Goal: Information Seeking & Learning: Find specific fact

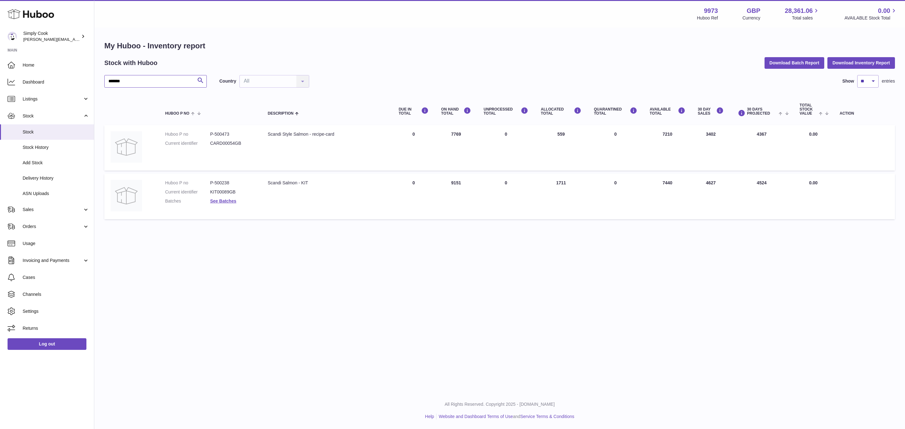
drag, startPoint x: 145, startPoint y: 76, endPoint x: 0, endPoint y: 49, distance: 147.0
click at [0, 55] on div "Huboo Simply Cook emma@simplycook.com Main Home Dashboard Listings Not with Hub…" at bounding box center [452, 214] width 905 height 429
type input "***"
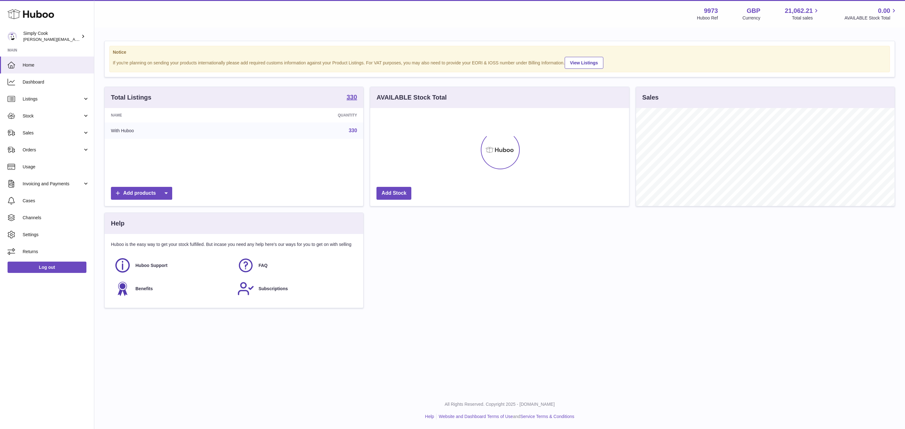
scroll to position [98, 258]
click at [37, 113] on span "Stock" at bounding box center [53, 116] width 60 height 6
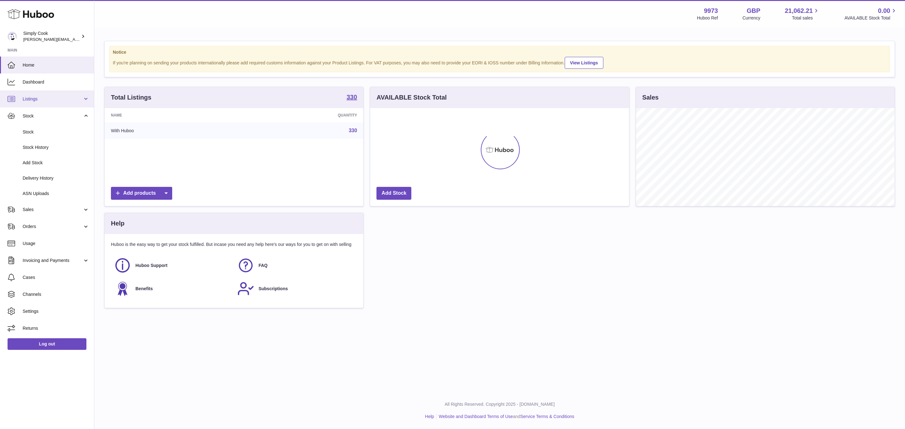
click at [39, 100] on span "Listings" at bounding box center [53, 99] width 60 height 6
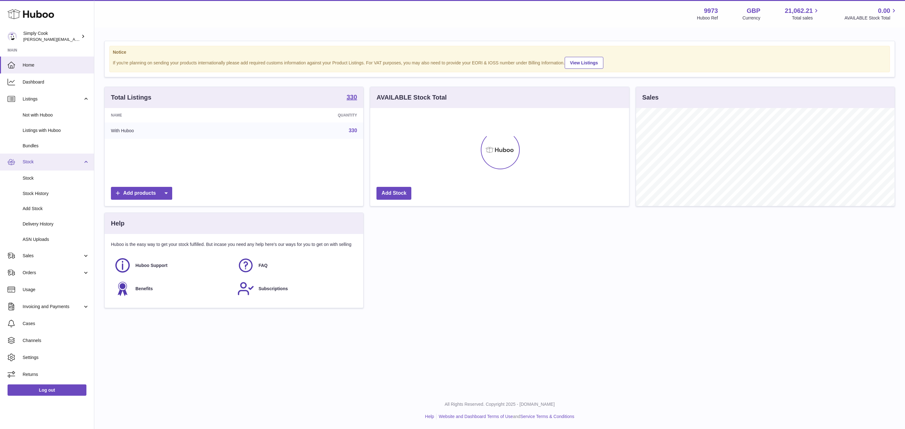
click at [33, 166] on link "Stock" at bounding box center [47, 162] width 94 height 17
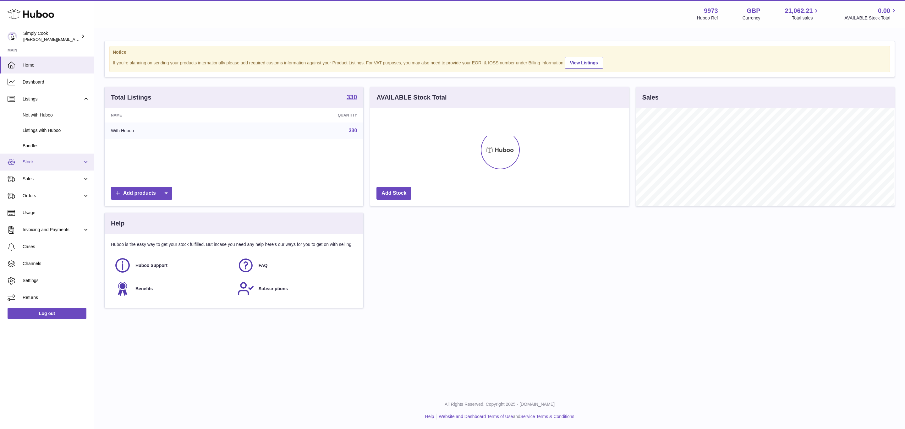
click at [33, 166] on link "Stock" at bounding box center [47, 162] width 94 height 17
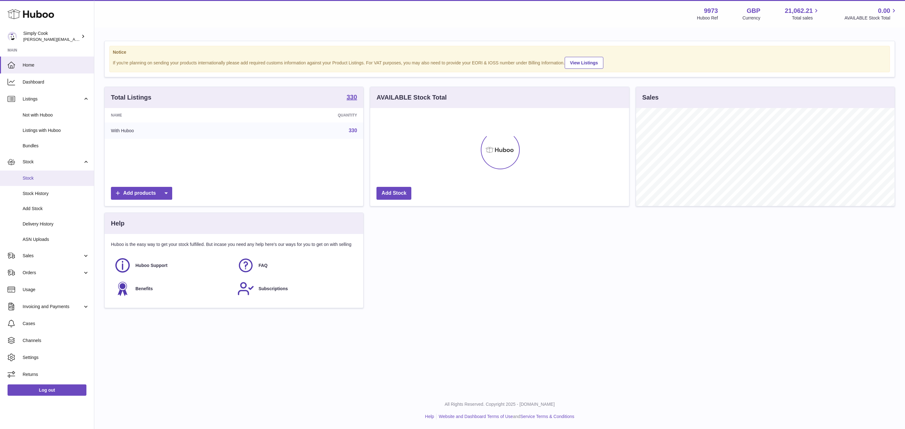
click at [31, 177] on span "Stock" at bounding box center [56, 178] width 67 height 6
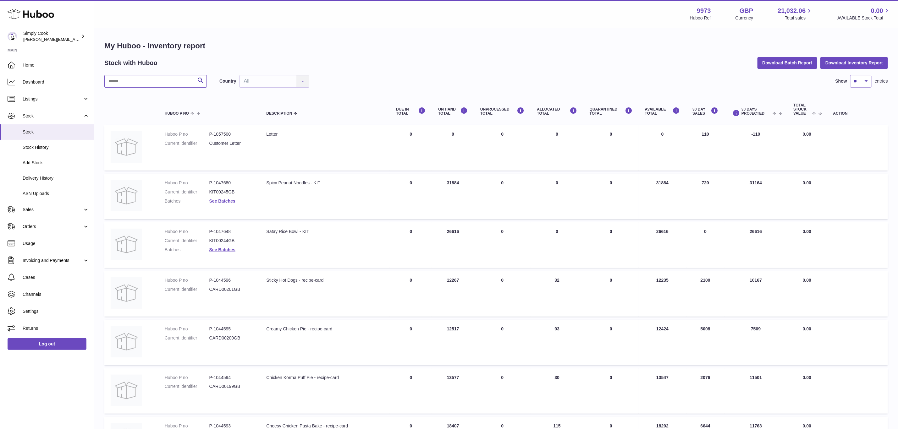
click at [175, 80] on input "text" at bounding box center [155, 81] width 102 height 13
type input "***"
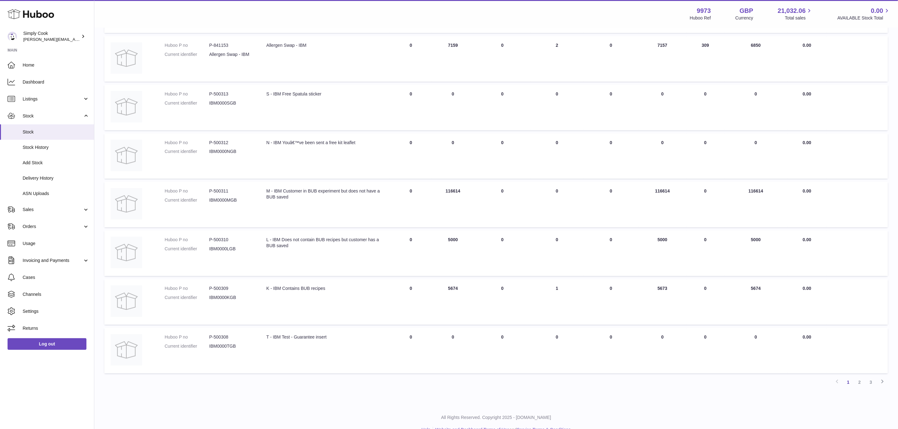
scroll to position [236, 0]
click at [861, 382] on link "2" at bounding box center [859, 381] width 11 height 11
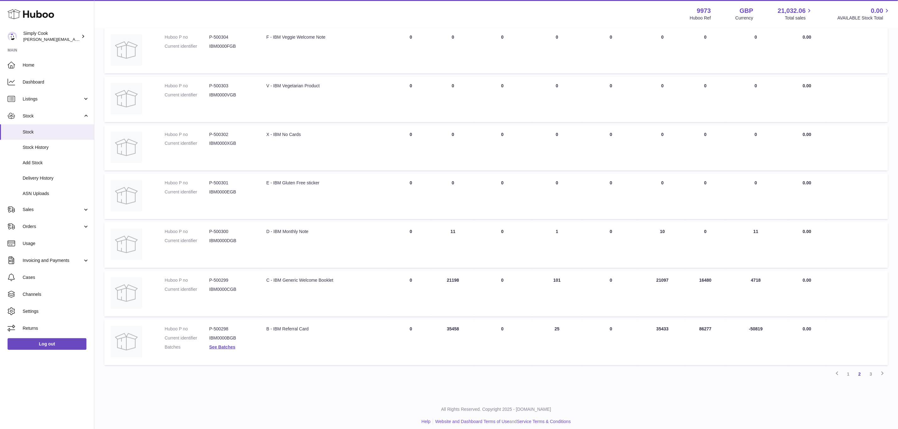
scroll to position [246, 0]
click at [230, 347] on dl "Huboo P no P-500298 Current identifier IBM0000BGB Batches See Batches" at bounding box center [209, 337] width 89 height 27
click at [229, 343] on link "See Batches" at bounding box center [222, 345] width 26 height 5
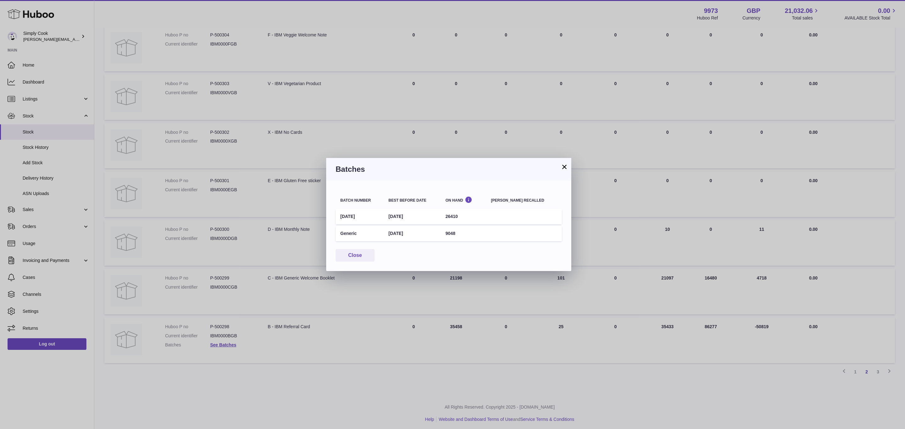
click at [459, 228] on td "9048" at bounding box center [464, 233] width 46 height 15
copy td "9048"
drag, startPoint x: 350, startPoint y: 255, endPoint x: 325, endPoint y: 254, distance: 24.5
click at [350, 255] on button "Close" at bounding box center [355, 255] width 39 height 13
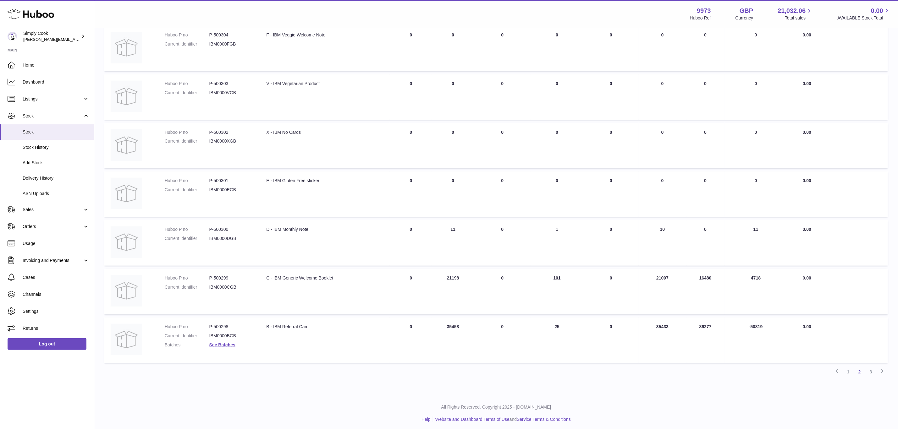
click at [214, 318] on td "Huboo P no P-500298 Current identifier IBM0000BGB Batches See Batches" at bounding box center [209, 341] width 102 height 46
click at [221, 324] on dd "P-500298" at bounding box center [231, 327] width 45 height 6
copy dd "500298"
click at [294, 328] on td "Description B - IBM Referral Card" at bounding box center [325, 341] width 130 height 46
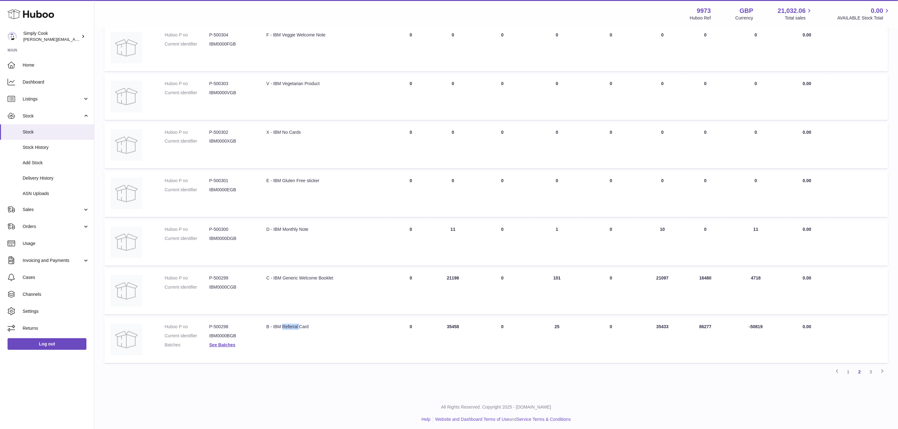
click at [294, 328] on td "Description B - IBM Referral Card" at bounding box center [325, 341] width 130 height 46
click at [294, 327] on div "B - IBM Referral Card" at bounding box center [324, 327] width 117 height 6
click at [294, 326] on div "B - IBM Referral Card" at bounding box center [324, 327] width 117 height 6
click at [360, 251] on td "Description D - IBM Monthly Note" at bounding box center [325, 243] width 130 height 46
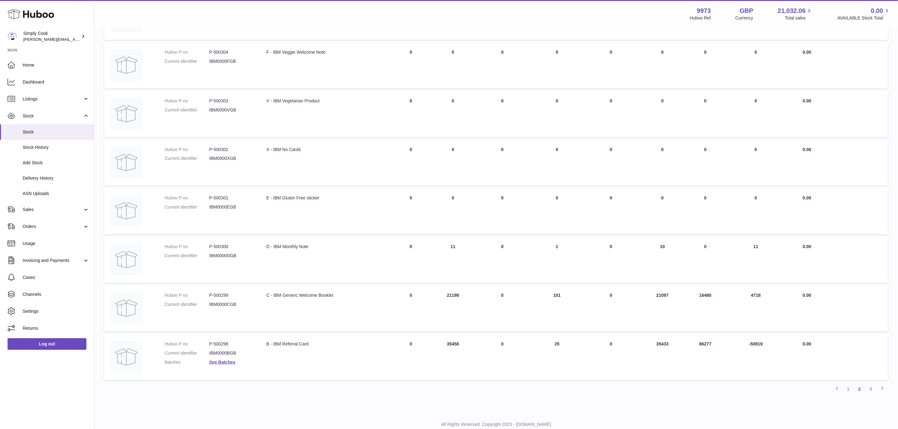
scroll to position [236, 0]
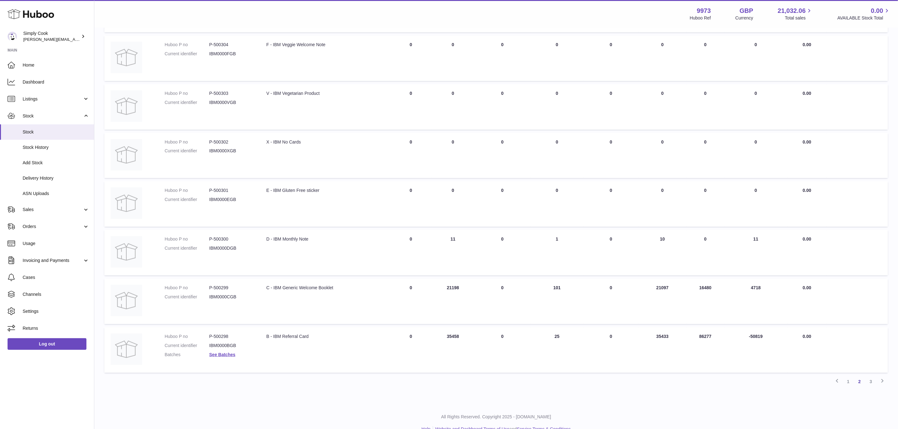
drag, startPoint x: 869, startPoint y: 379, endPoint x: 863, endPoint y: 378, distance: 5.4
click at [867, 378] on link "3" at bounding box center [870, 381] width 11 height 11
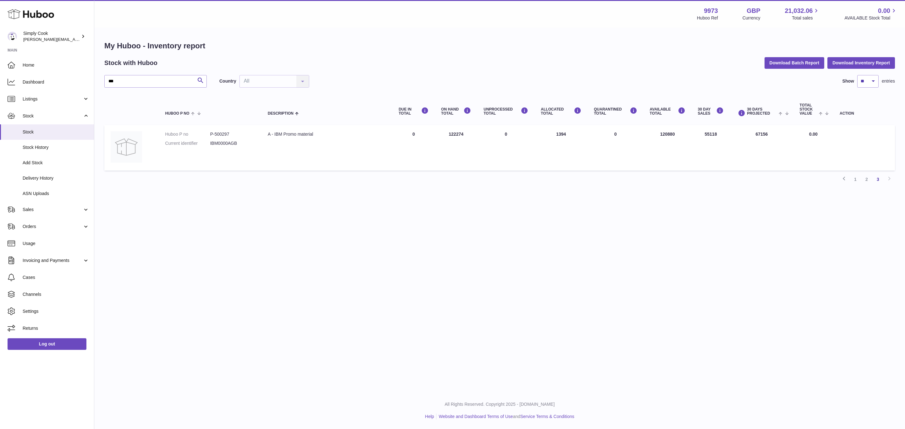
click at [223, 133] on dd "P-500297" at bounding box center [232, 134] width 45 height 6
copy dd "500297"
click at [377, 287] on div "Menu Huboo 9973 Huboo Ref GBP Currency 21,032.06 Total sales 0.00 AVAILABLE Sto…" at bounding box center [499, 196] width 811 height 392
click at [45, 107] on link "Listings" at bounding box center [47, 99] width 94 height 17
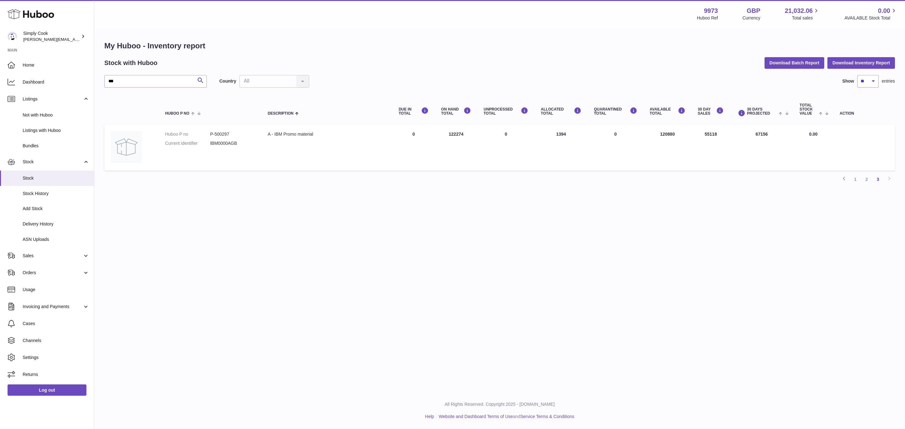
click at [263, 142] on td "Description A - IBM Promo material" at bounding box center [327, 148] width 131 height 46
click at [211, 129] on td "Huboo P no P-500297 Current identifier IBM0000AGB" at bounding box center [210, 148] width 103 height 46
click at [221, 133] on dd "P-500297" at bounding box center [232, 134] width 45 height 6
copy dd "500297"
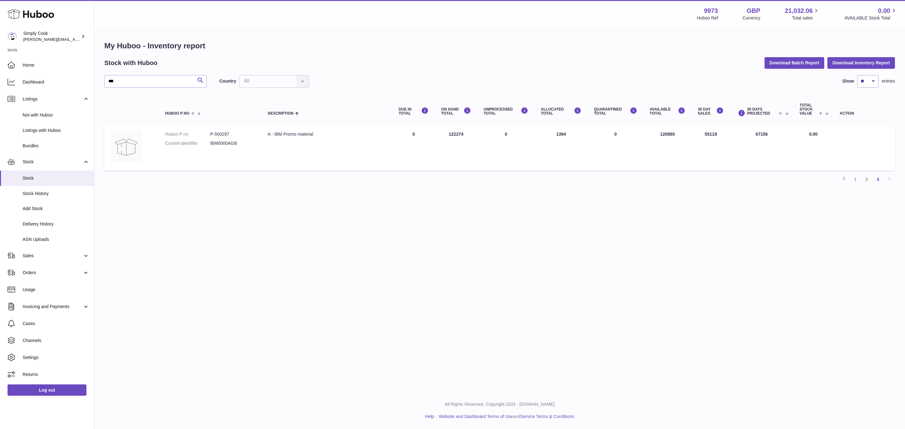
click at [252, 158] on td "Huboo P no P-500297 Current identifier IBM0000AGB" at bounding box center [210, 148] width 103 height 46
click at [45, 132] on span "Listings with Huboo" at bounding box center [56, 131] width 67 height 6
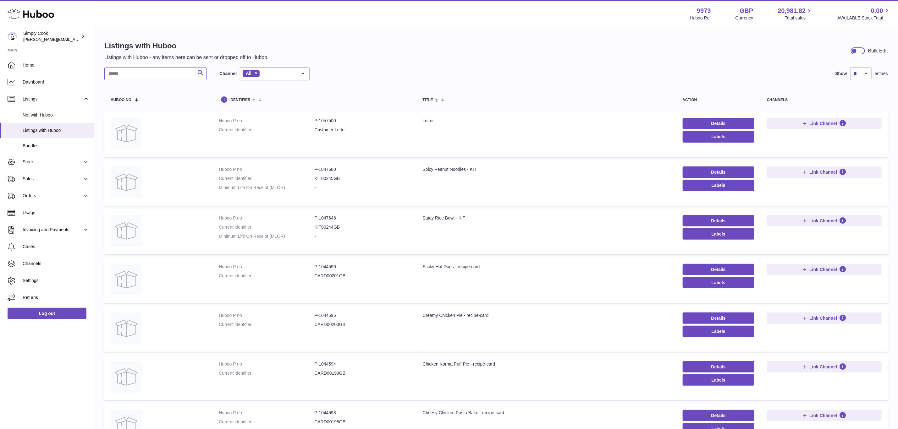
click at [163, 68] on input "text" at bounding box center [155, 74] width 102 height 13
paste input "******"
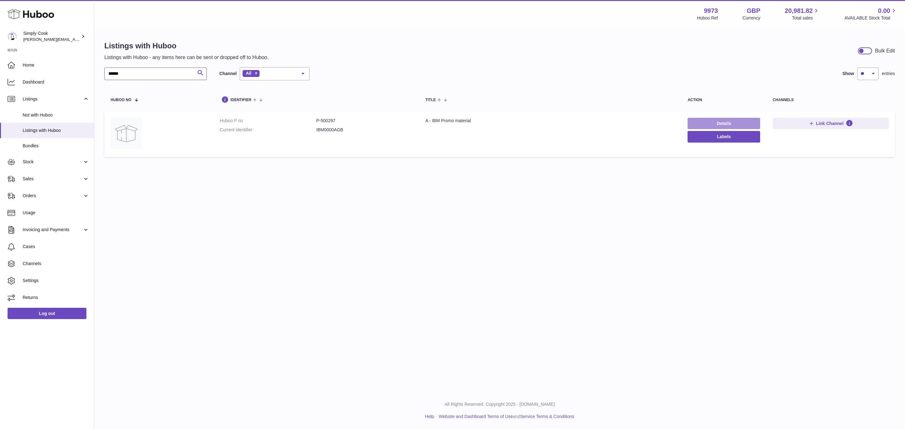
type input "******"
click at [710, 129] on link "Details" at bounding box center [724, 123] width 73 height 11
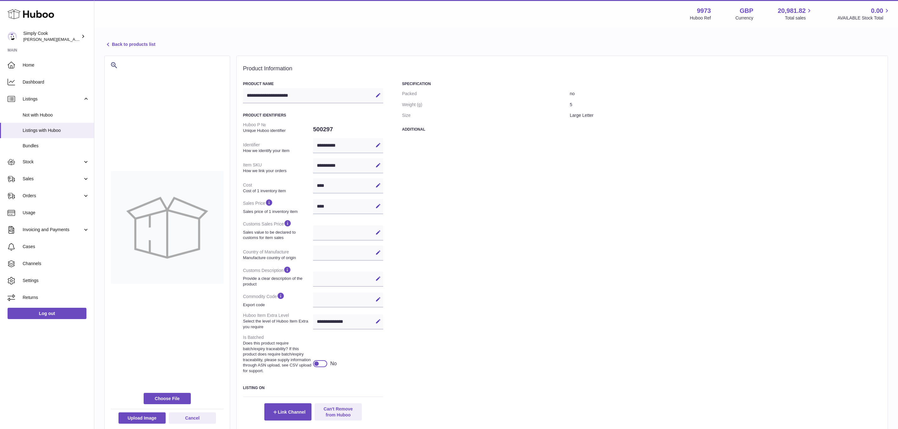
select select
select select "****"
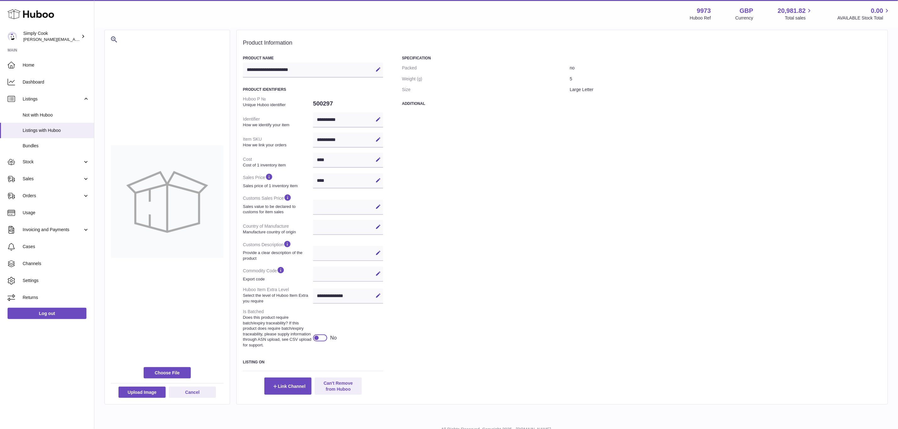
scroll to position [51, 0]
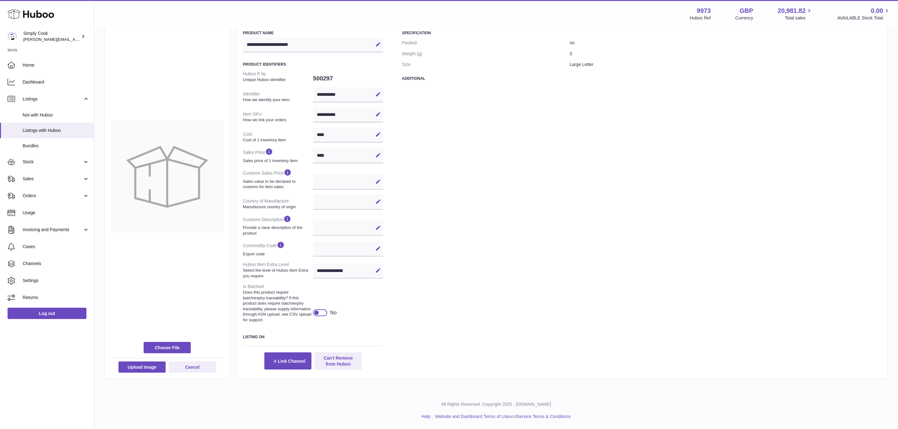
click at [313, 314] on div at bounding box center [320, 313] width 14 height 7
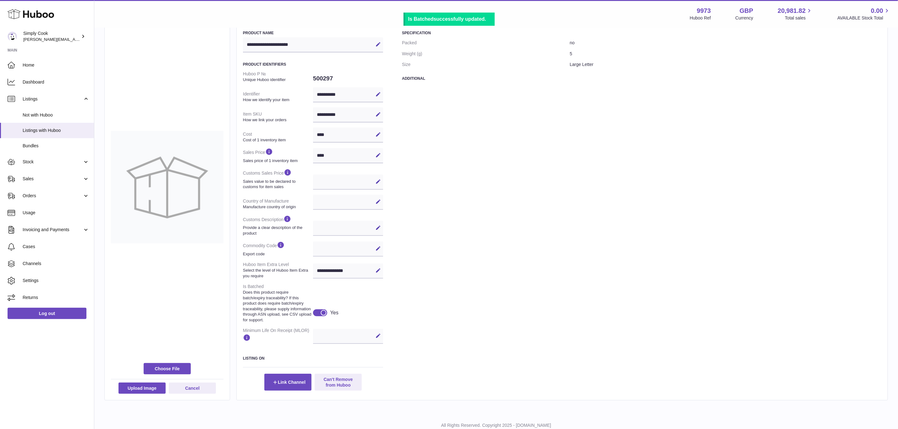
click at [480, 334] on div "Specification Packed no Weight (g) 5 Size Large Letter Additional" at bounding box center [641, 210] width 479 height 361
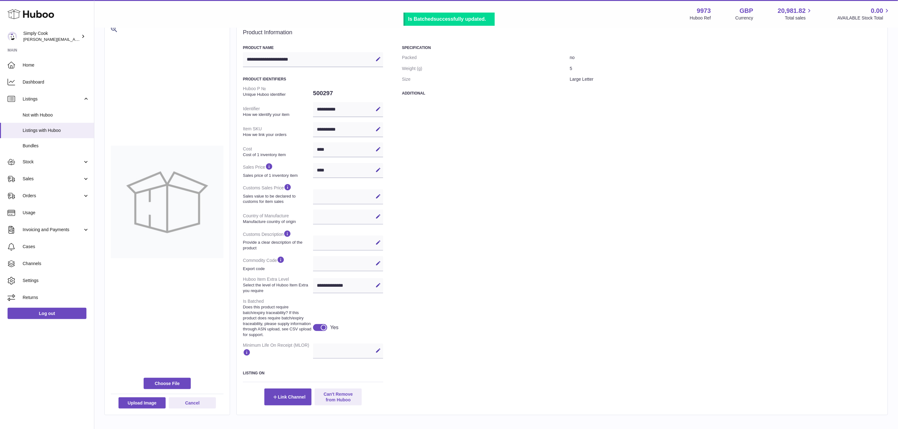
scroll to position [0, 0]
